Goal: Task Accomplishment & Management: Use online tool/utility

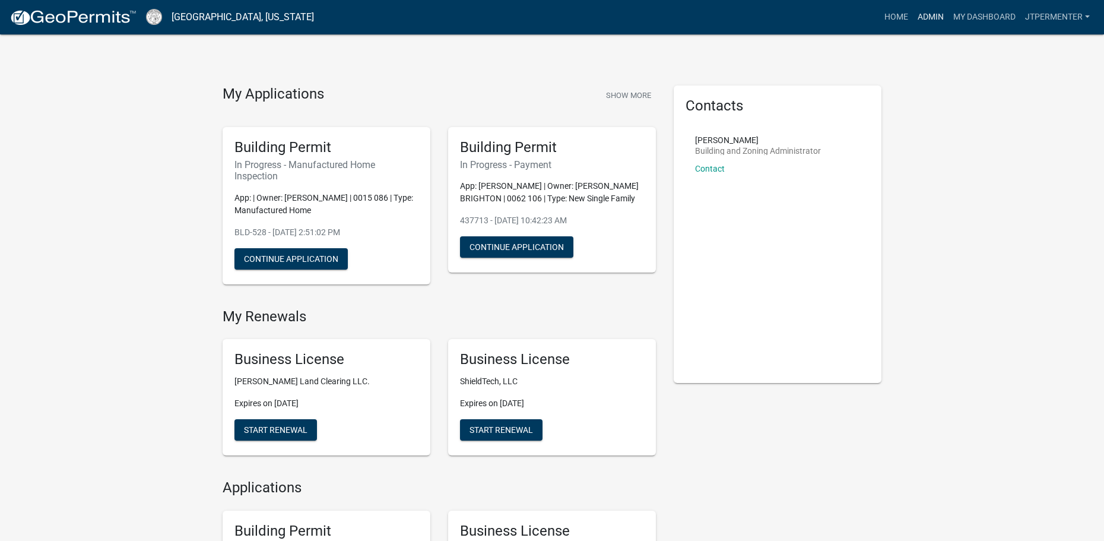
click at [936, 15] on link "Admin" at bounding box center [931, 17] width 36 height 23
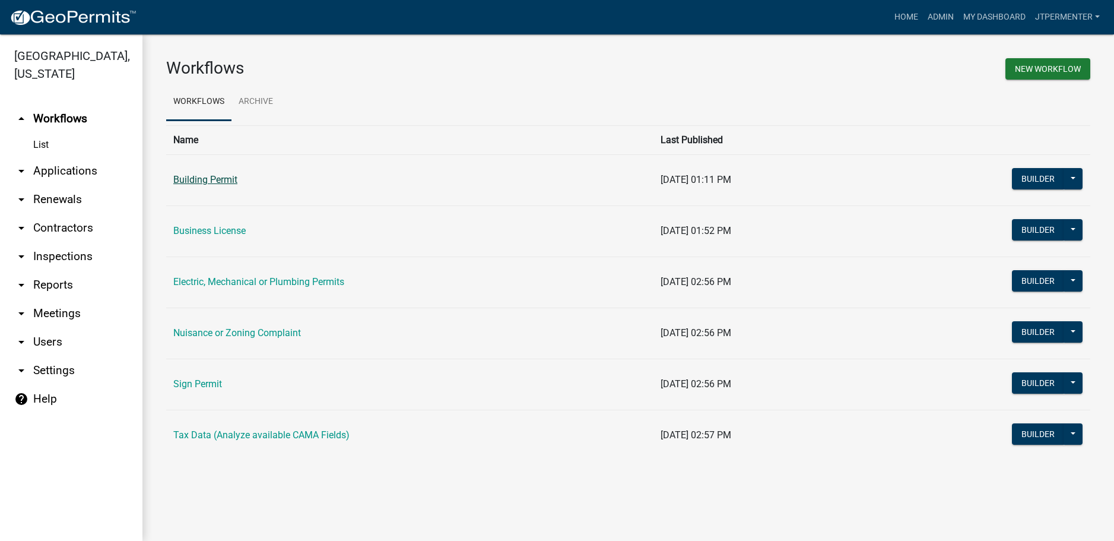
click at [218, 181] on link "Building Permit" at bounding box center [205, 179] width 64 height 11
click at [192, 327] on td "Nuisance or Zoning Complaint" at bounding box center [409, 333] width 487 height 51
click at [200, 335] on link "Nuisance or Zoning Complaint" at bounding box center [237, 332] width 128 height 11
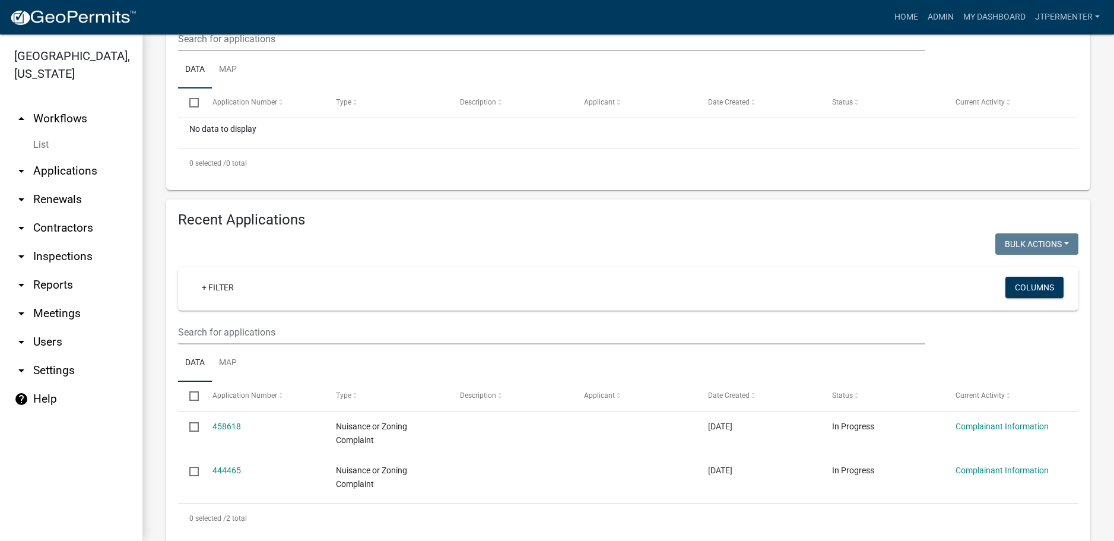
scroll to position [262, 0]
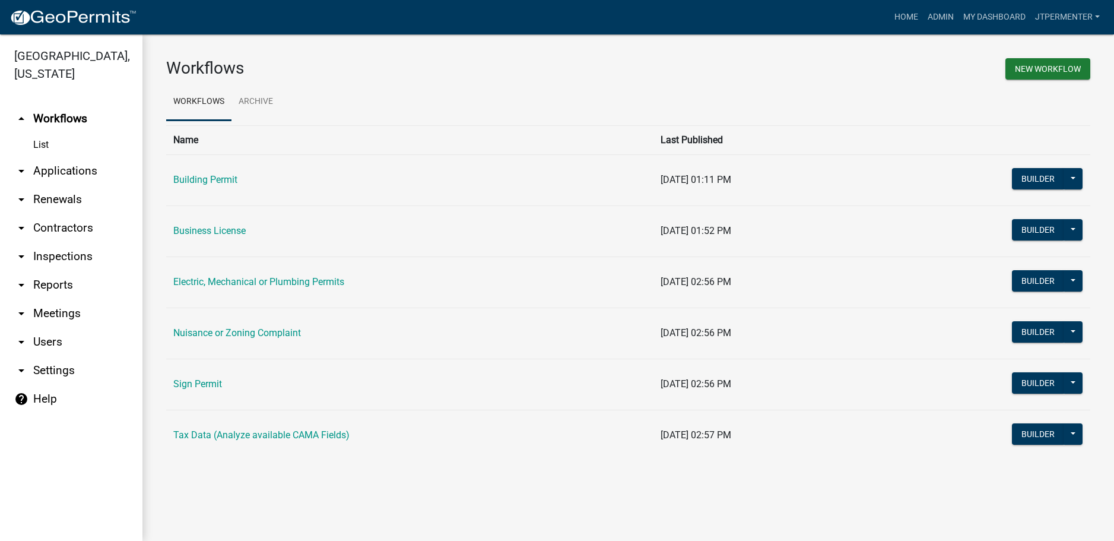
click at [206, 167] on td "Building Permit" at bounding box center [409, 179] width 487 height 51
click at [201, 175] on link "Building Permit" at bounding box center [205, 179] width 64 height 11
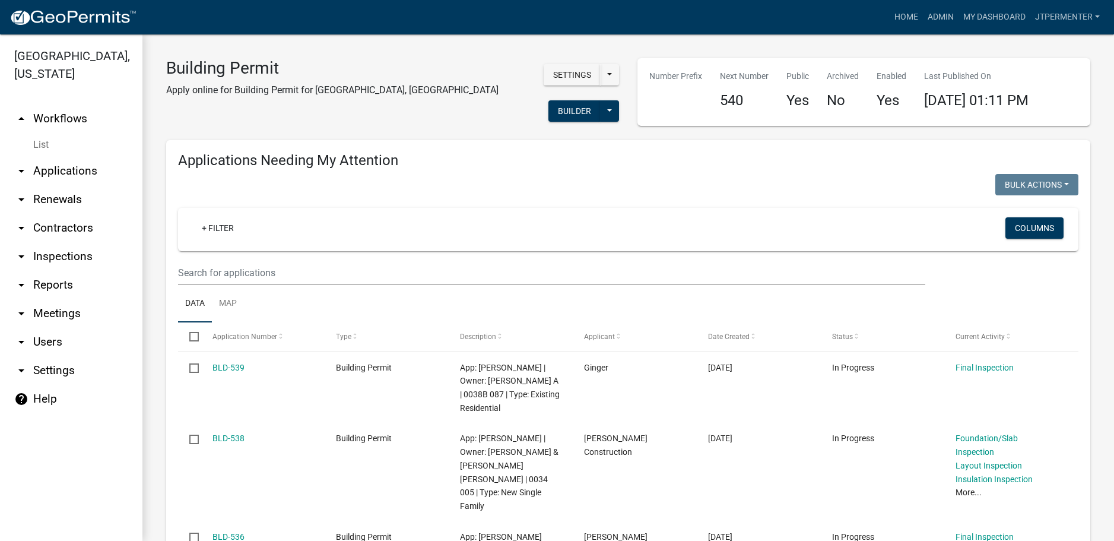
click at [58, 157] on link "arrow_drop_down Applications" at bounding box center [71, 171] width 142 height 28
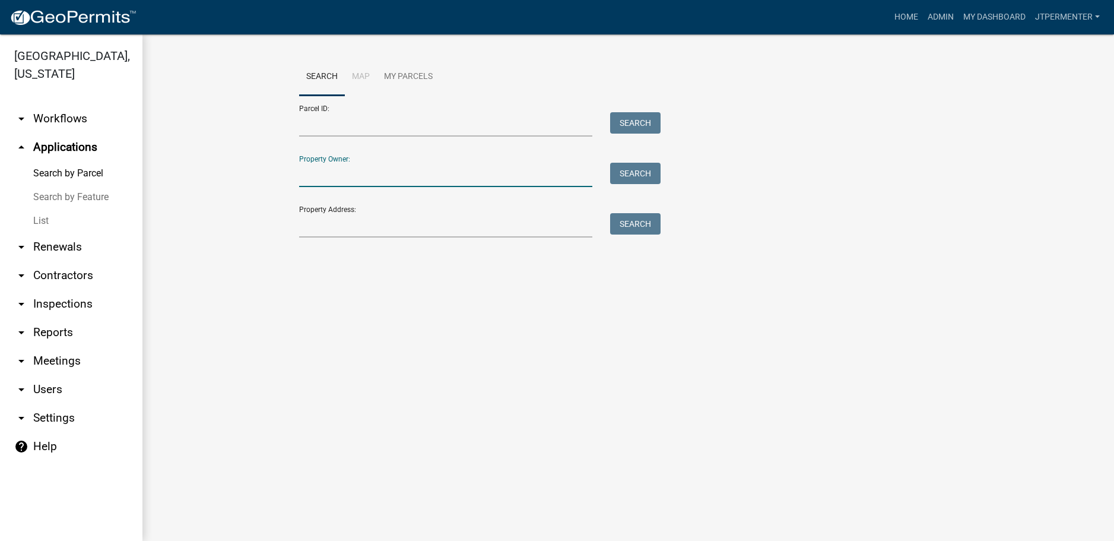
click at [321, 174] on input "Property Owner:" at bounding box center [446, 175] width 294 height 24
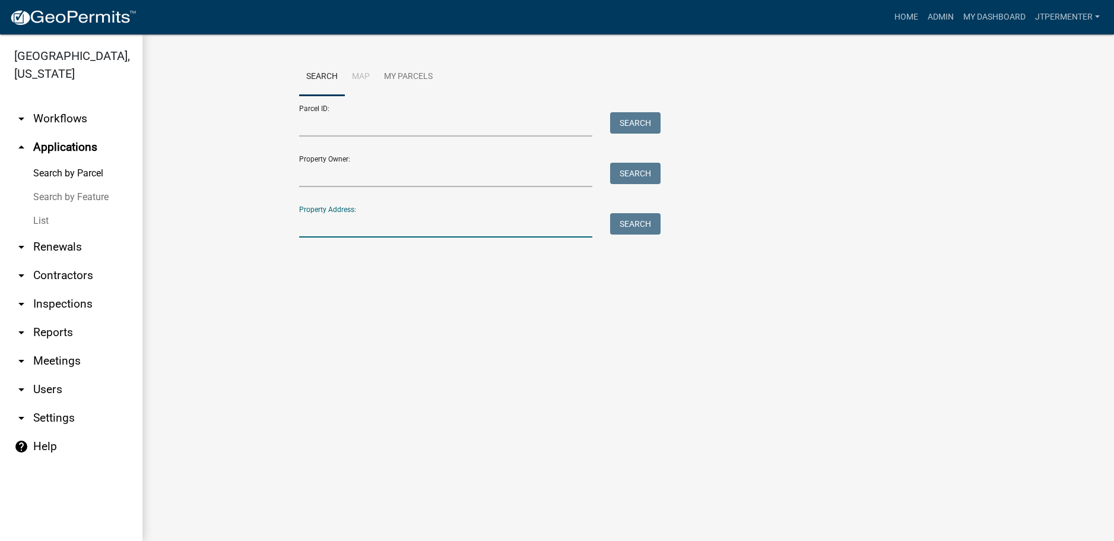
click at [312, 221] on input "Property Address:" at bounding box center [446, 225] width 294 height 24
type input "[PERSON_NAME]"
click at [635, 226] on button "Search" at bounding box center [635, 223] width 50 height 21
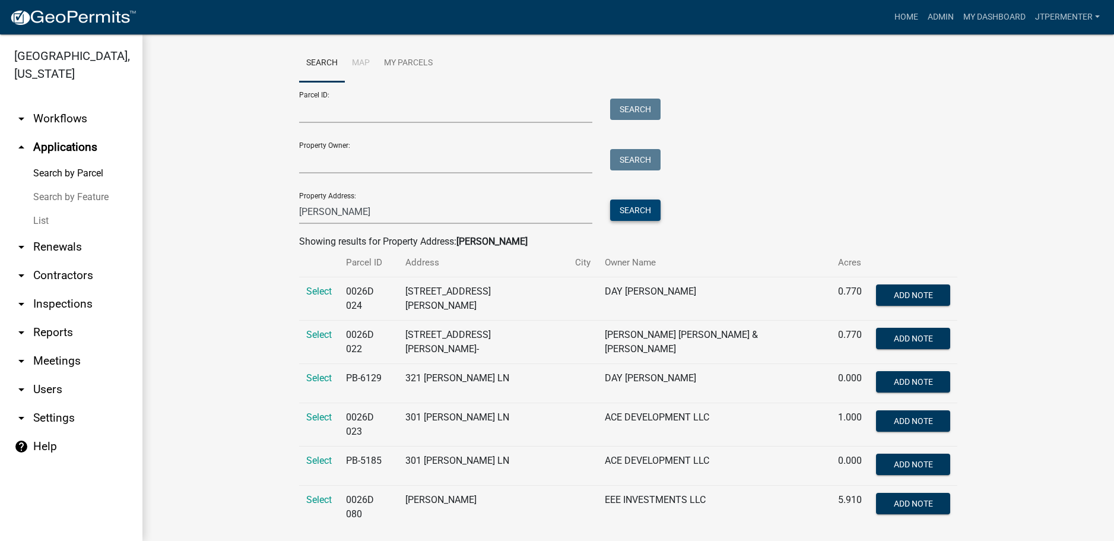
scroll to position [18, 0]
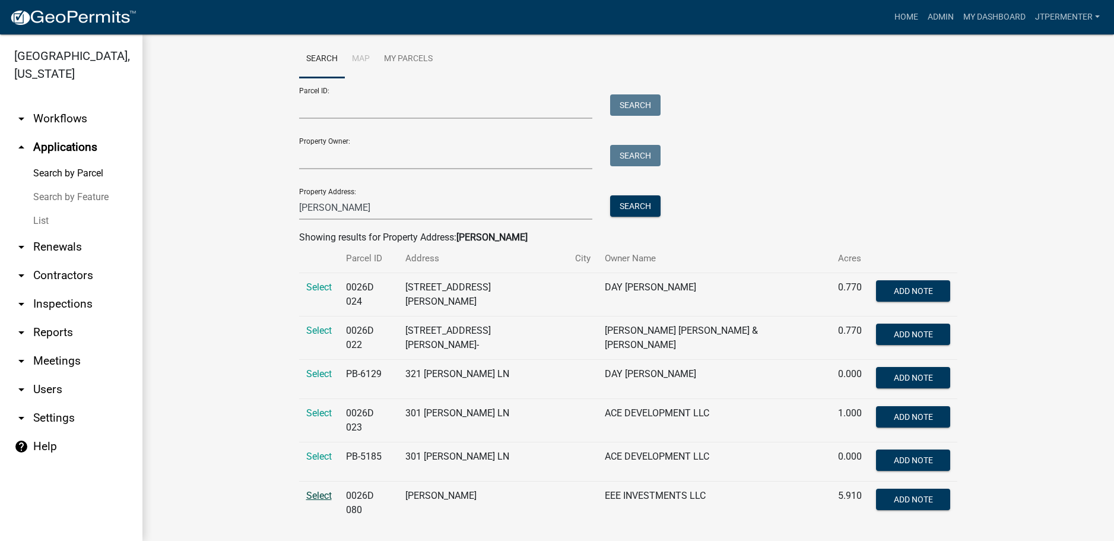
click at [312, 490] on span "Select" at bounding box center [319, 495] width 26 height 11
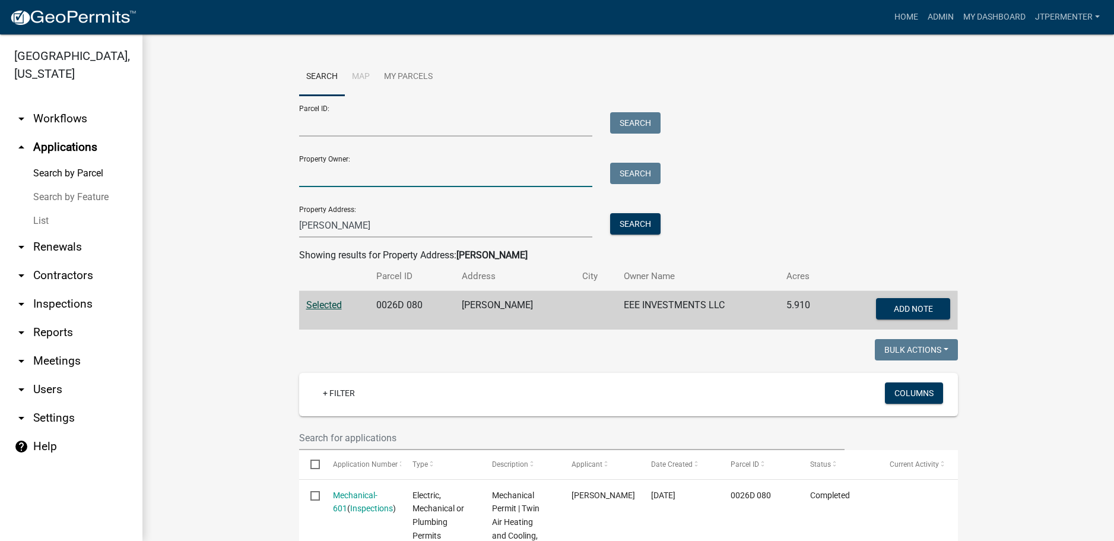
click at [311, 176] on input "Property Owner:" at bounding box center [446, 175] width 294 height 24
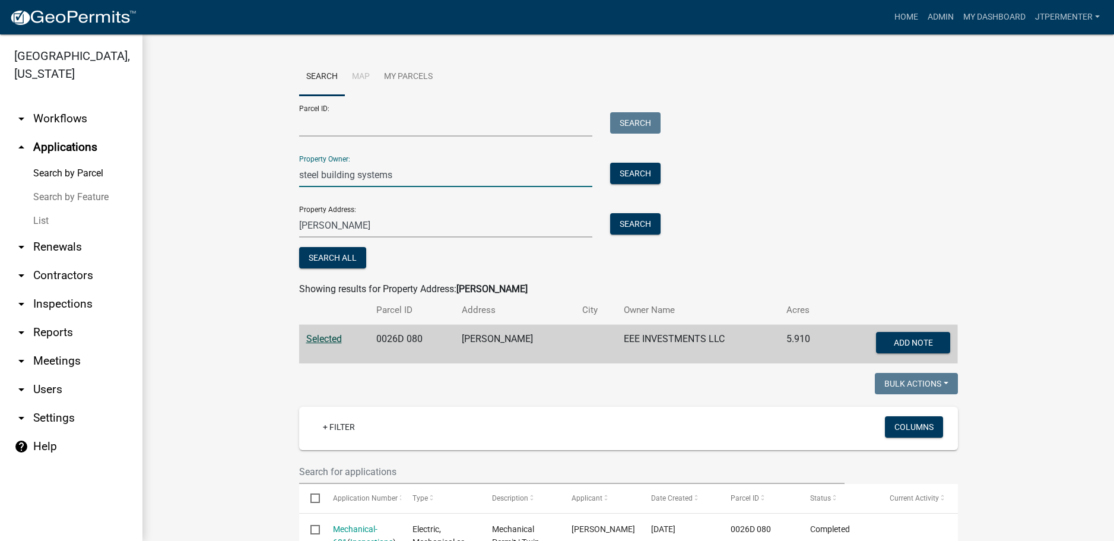
type input "steel building systems"
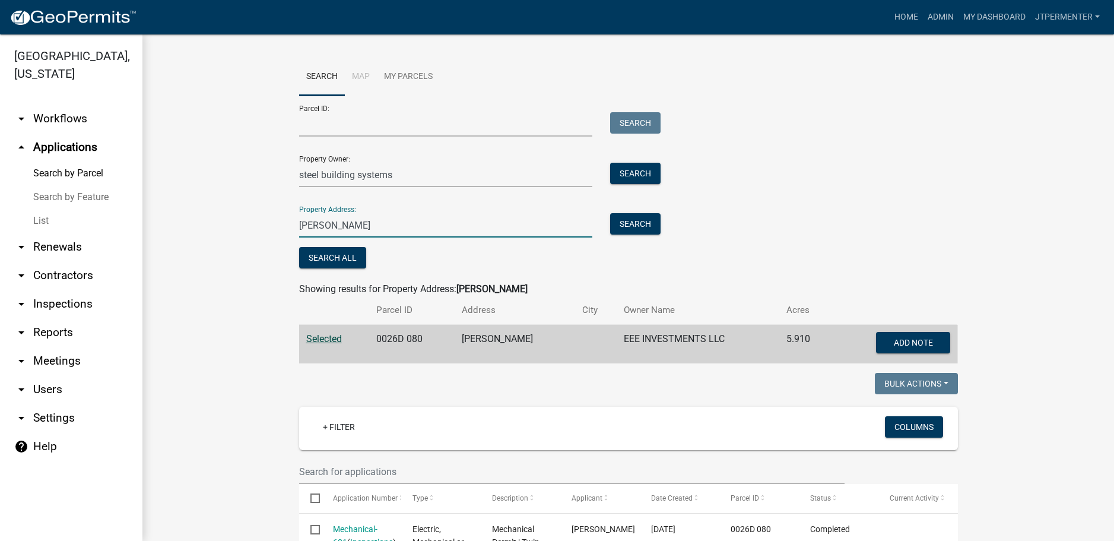
click at [299, 224] on input "[PERSON_NAME]" at bounding box center [446, 225] width 294 height 24
type input "e"
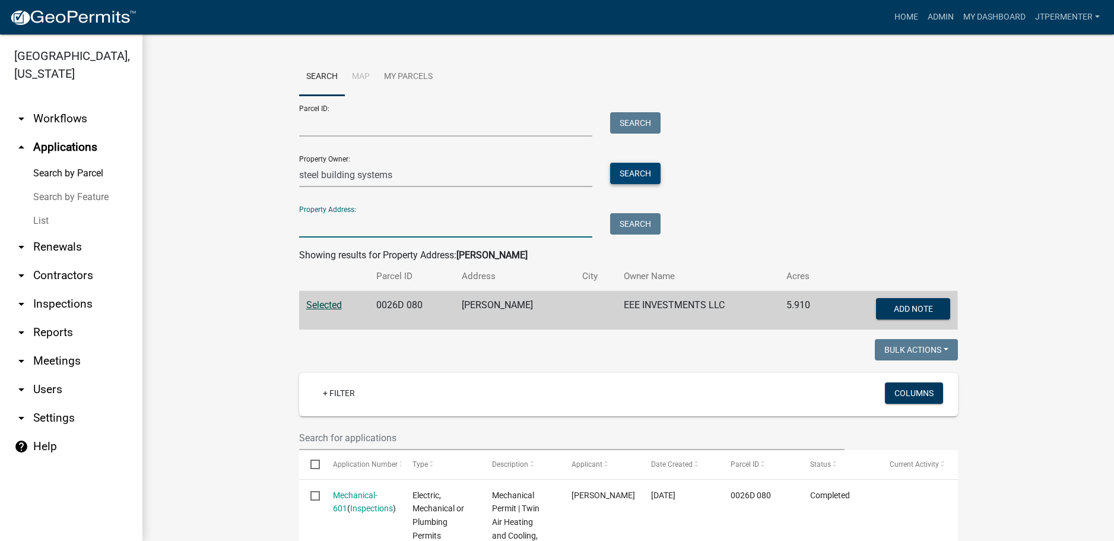
click at [635, 170] on button "Search" at bounding box center [635, 173] width 50 height 21
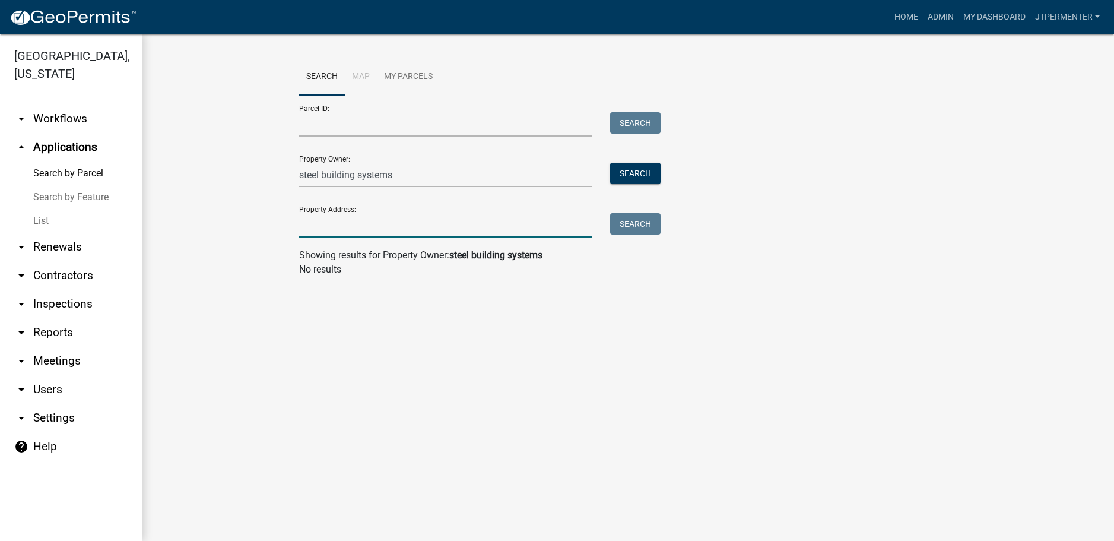
click at [321, 226] on input "Property Address:" at bounding box center [446, 225] width 294 height 24
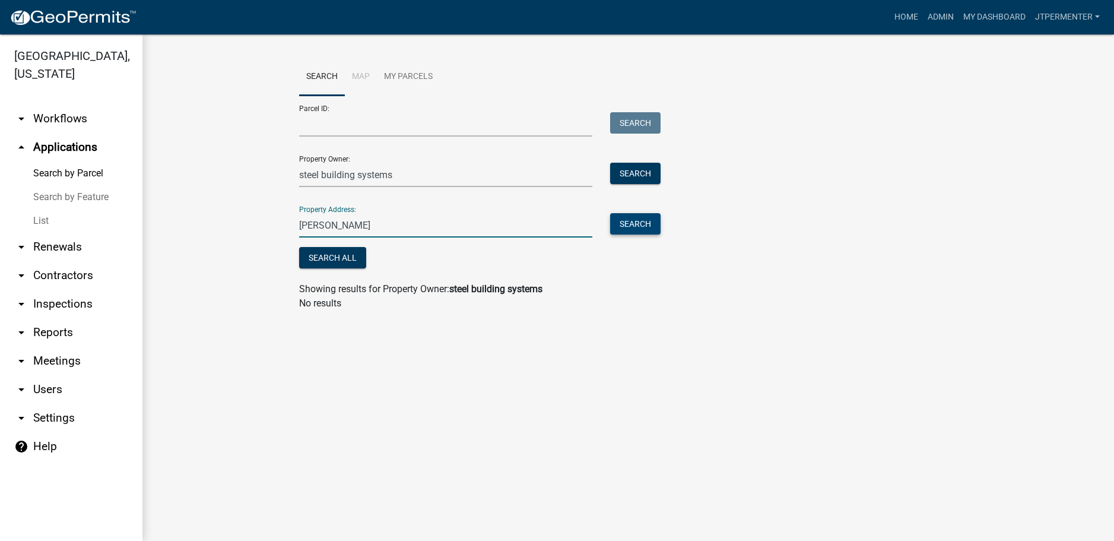
type input "[PERSON_NAME]"
click at [631, 227] on button "Search" at bounding box center [635, 223] width 50 height 21
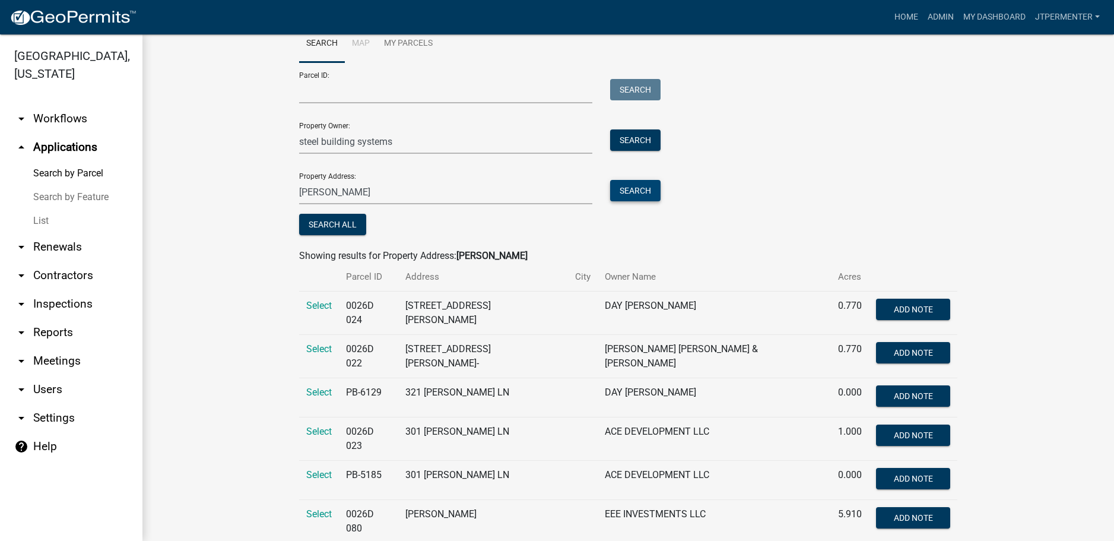
scroll to position [52, 0]
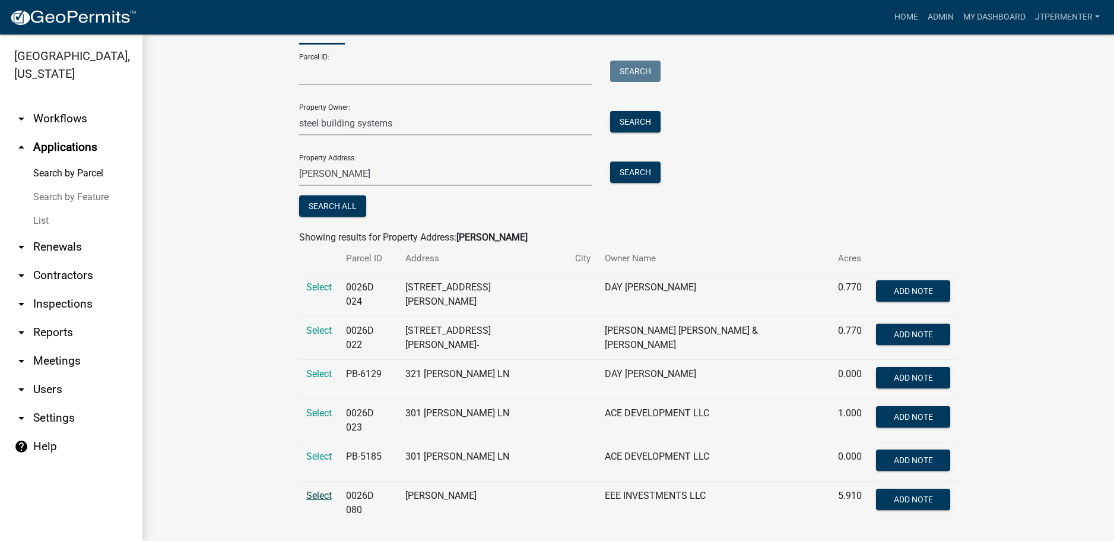
click at [322, 490] on span "Select" at bounding box center [319, 495] width 26 height 11
